Goal: Information Seeking & Learning: Learn about a topic

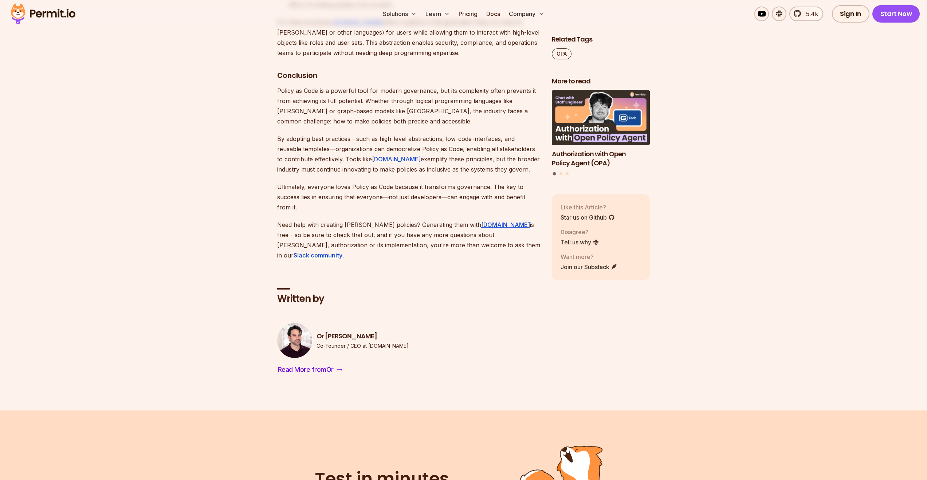
scroll to position [2499, 0]
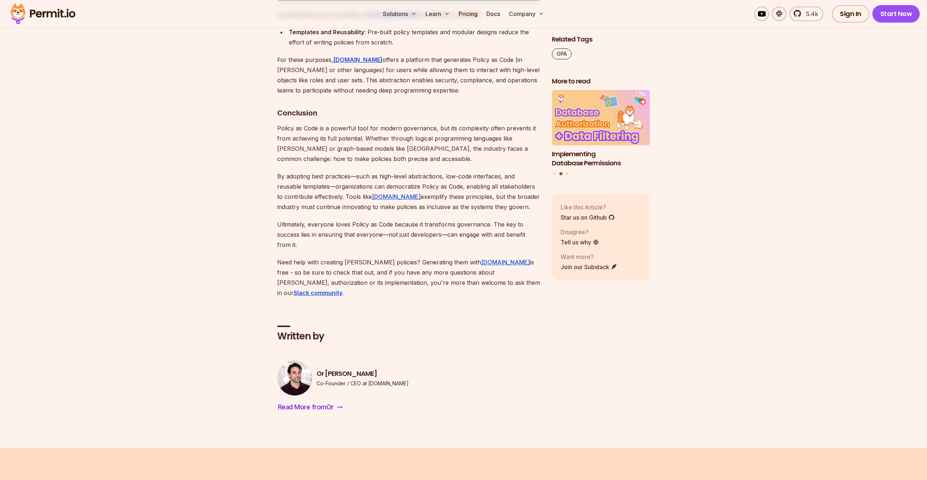
drag, startPoint x: 343, startPoint y: 361, endPoint x: 352, endPoint y: 359, distance: 9.0
drag, startPoint x: 350, startPoint y: 362, endPoint x: 357, endPoint y: 362, distance: 6.9
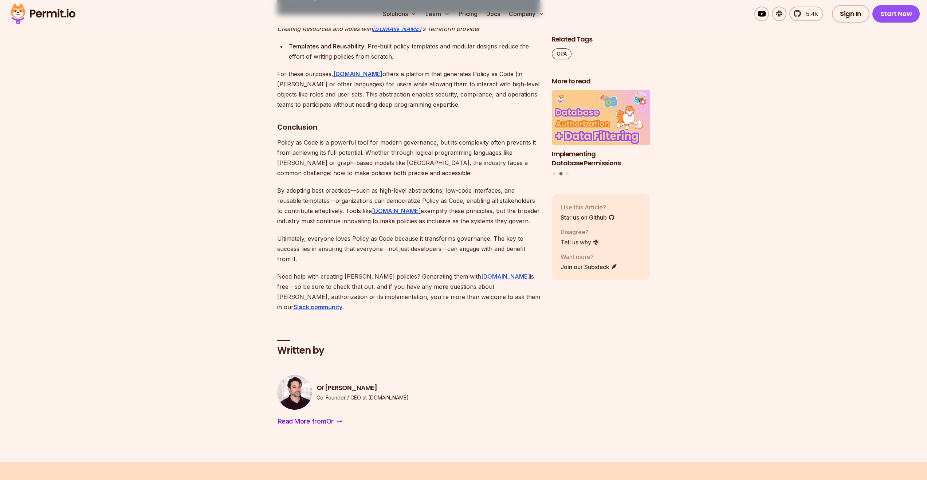
scroll to position [2480, 0]
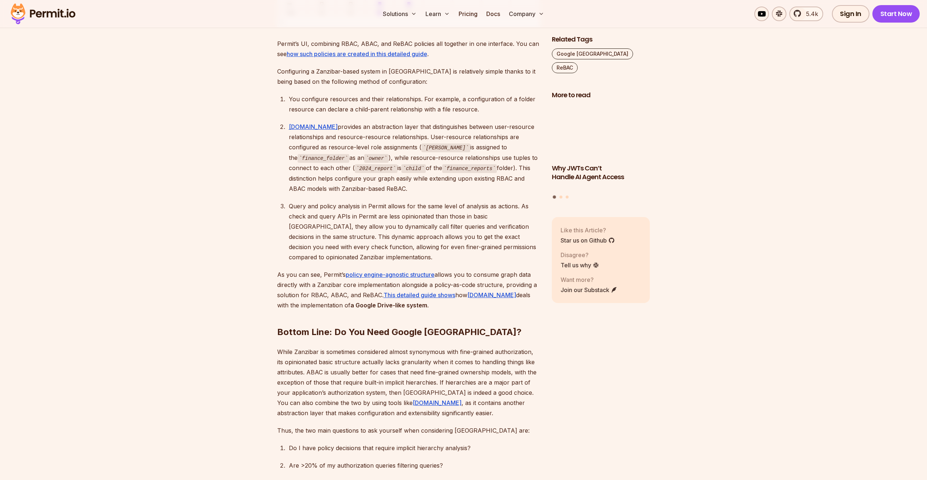
scroll to position [3324, 0]
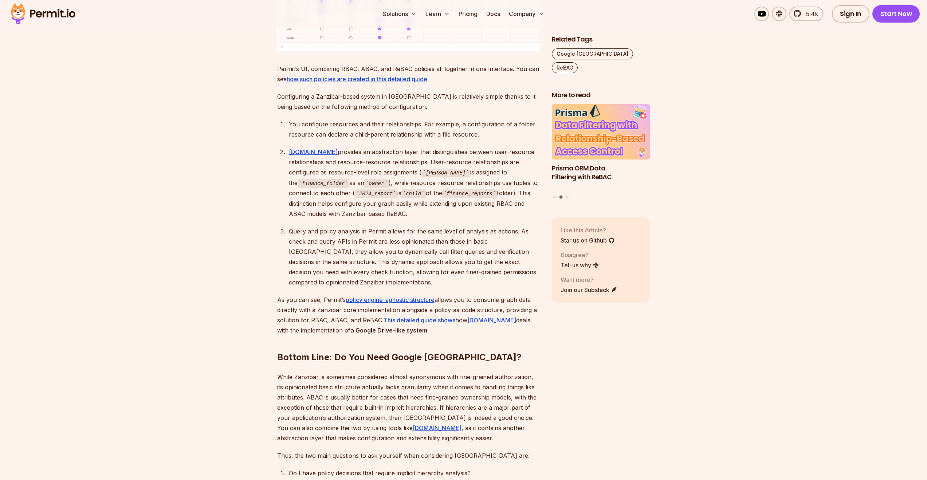
click at [362, 295] on p "As you can see, Permit’s policy engine-agnostic structure allows you to consume…" at bounding box center [408, 315] width 263 height 41
copy p "ReBAC"
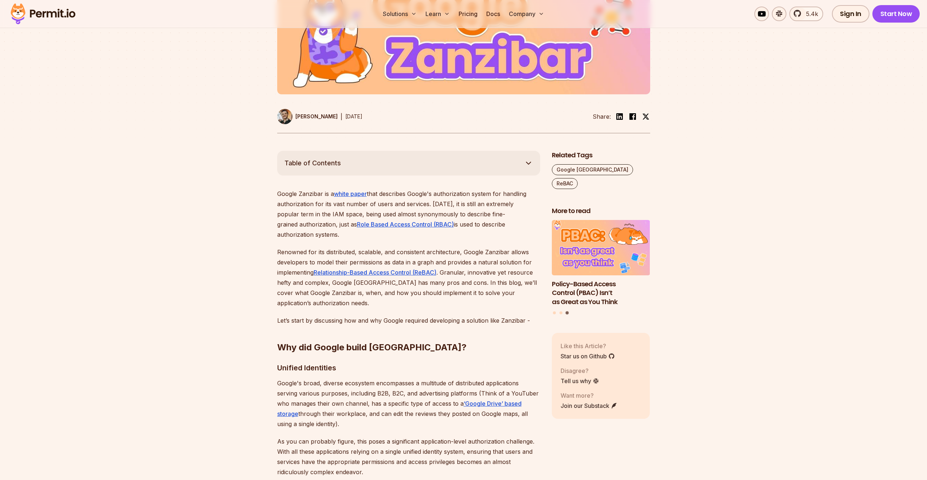
scroll to position [262, 0]
click at [561, 311] on button "Go to slide 2" at bounding box center [560, 312] width 3 height 3
click at [556, 298] on div "Prisma ORM Data Filtering with ReBAC Policy-Based Access Control (PBAC) Isn’t a…" at bounding box center [601, 267] width 98 height 95
click at [555, 311] on button "Go to slide 1" at bounding box center [554, 312] width 3 height 3
click at [630, 243] on img "1 of 3" at bounding box center [601, 247] width 108 height 61
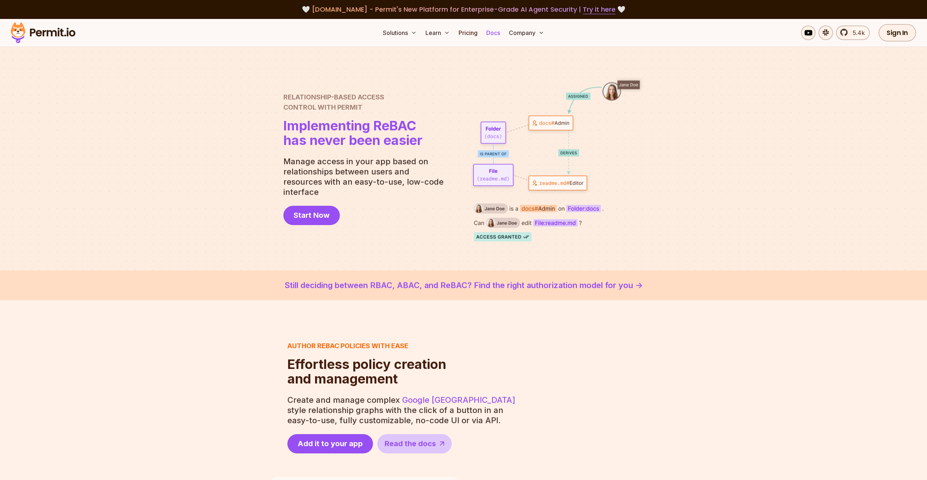
click at [485, 32] on link "Docs" at bounding box center [493, 32] width 20 height 15
